Goal: Information Seeking & Learning: Find specific page/section

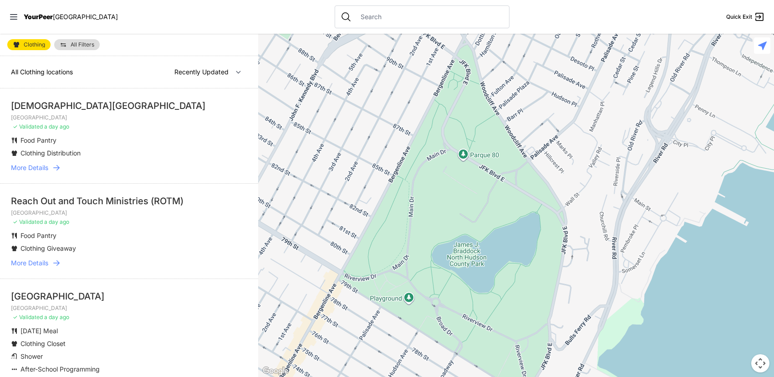
click at [36, 41] on link "Clothing" at bounding box center [28, 44] width 43 height 11
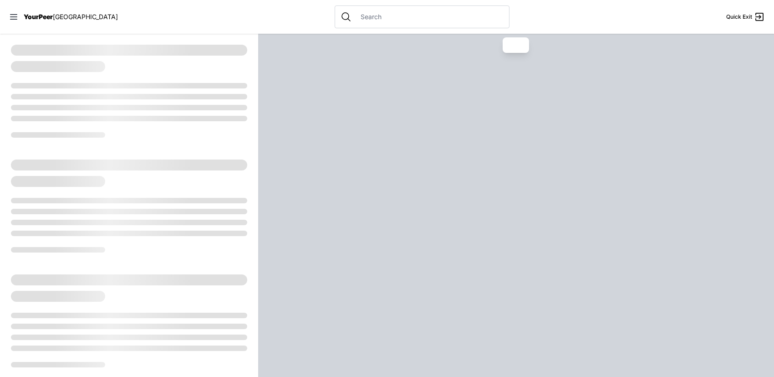
select select "recentlyUpdated"
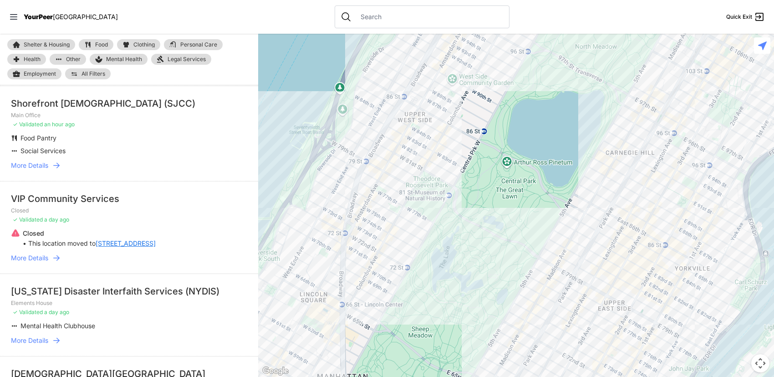
scroll to position [46, 0]
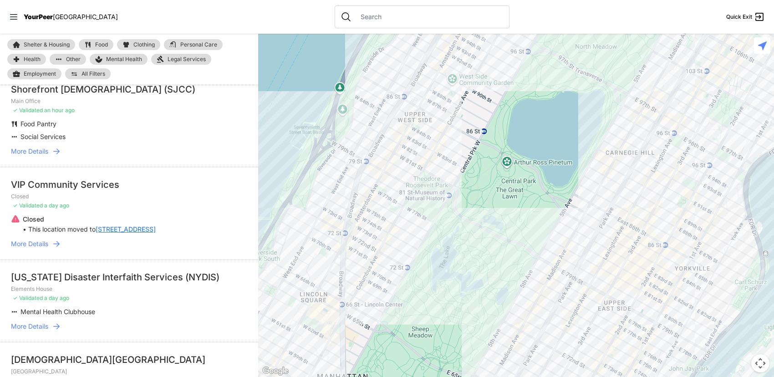
click at [125, 50] on link "Clothing" at bounding box center [138, 44] width 43 height 11
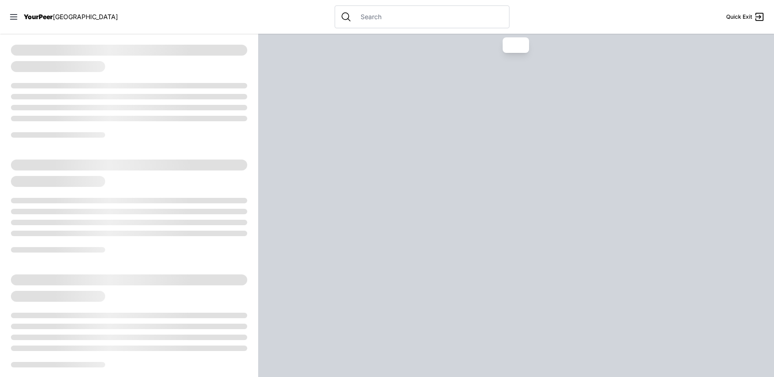
select select "recentlyUpdated"
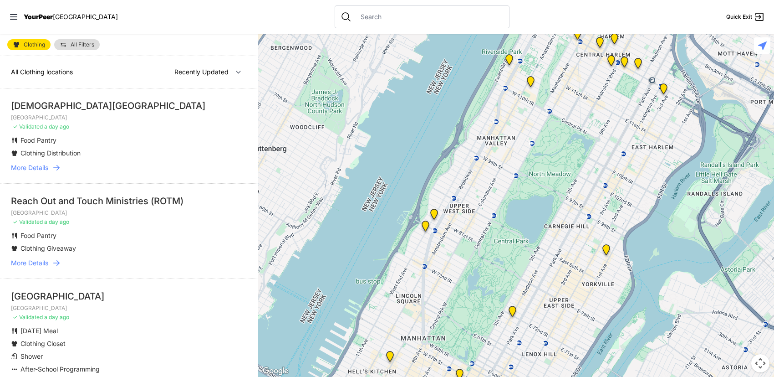
click at [37, 261] on span "More Details" at bounding box center [29, 262] width 37 height 9
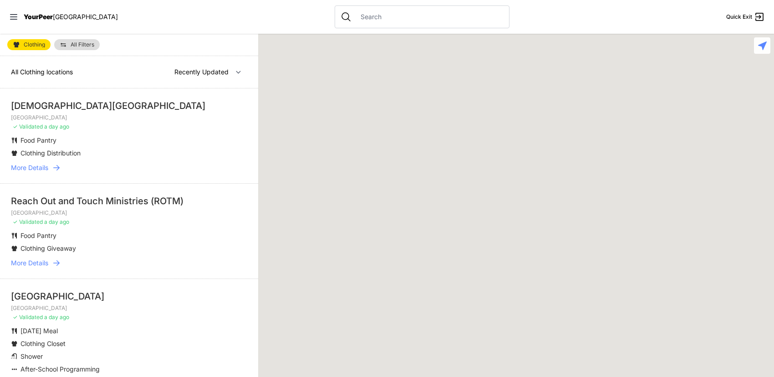
select select "recentlyUpdated"
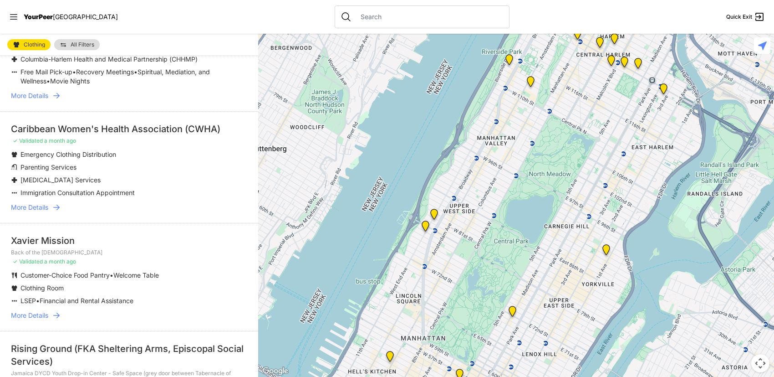
scroll to position [410, 0]
